Goal: Task Accomplishment & Management: Manage account settings

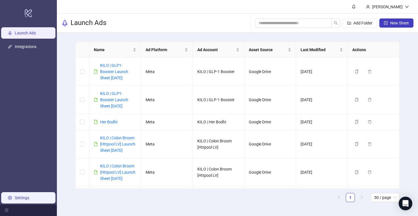
click at [19, 196] on link "Settings" at bounding box center [22, 198] width 15 height 5
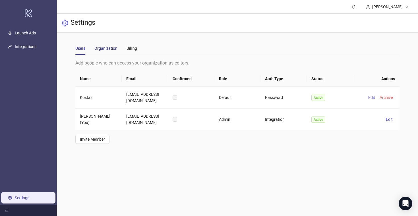
click at [110, 50] on div "Organization" at bounding box center [106, 48] width 23 height 6
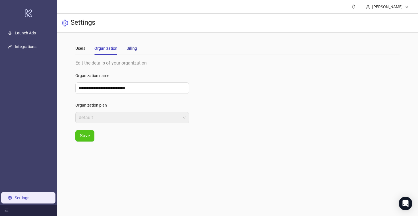
click at [133, 50] on div "Billing" at bounding box center [132, 48] width 11 height 6
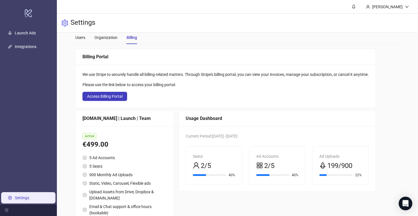
scroll to position [5, 0]
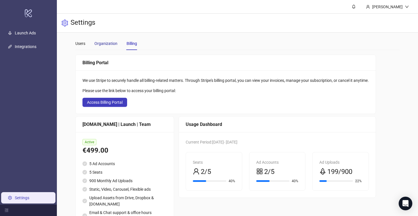
click at [108, 44] on div "Organization" at bounding box center [106, 43] width 23 height 6
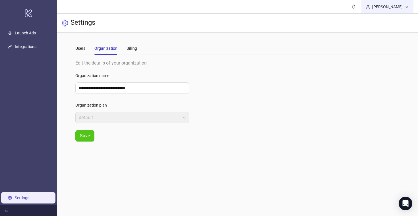
click at [392, 9] on div "[PERSON_NAME]" at bounding box center [387, 7] width 35 height 6
click at [353, 6] on icon "bell" at bounding box center [354, 7] width 3 height 4
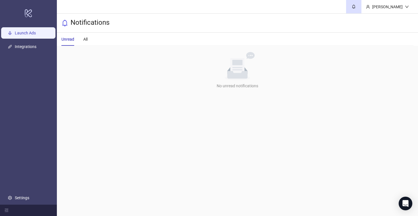
click at [23, 35] on link "Launch Ads" at bounding box center [25, 33] width 21 height 5
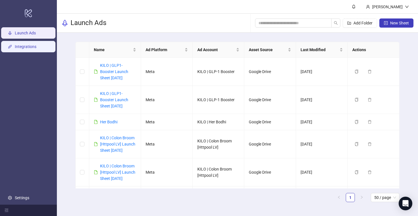
click at [26, 46] on link "Integrations" at bounding box center [26, 47] width 22 height 5
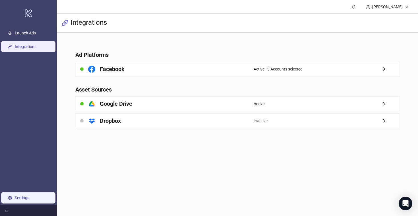
click at [29, 196] on link "Settings" at bounding box center [22, 198] width 15 height 5
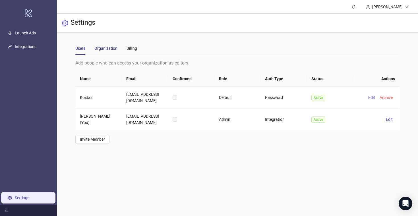
click at [101, 46] on div "Organization" at bounding box center [106, 48] width 23 height 6
